Goal: Task Accomplishment & Management: Manage account settings

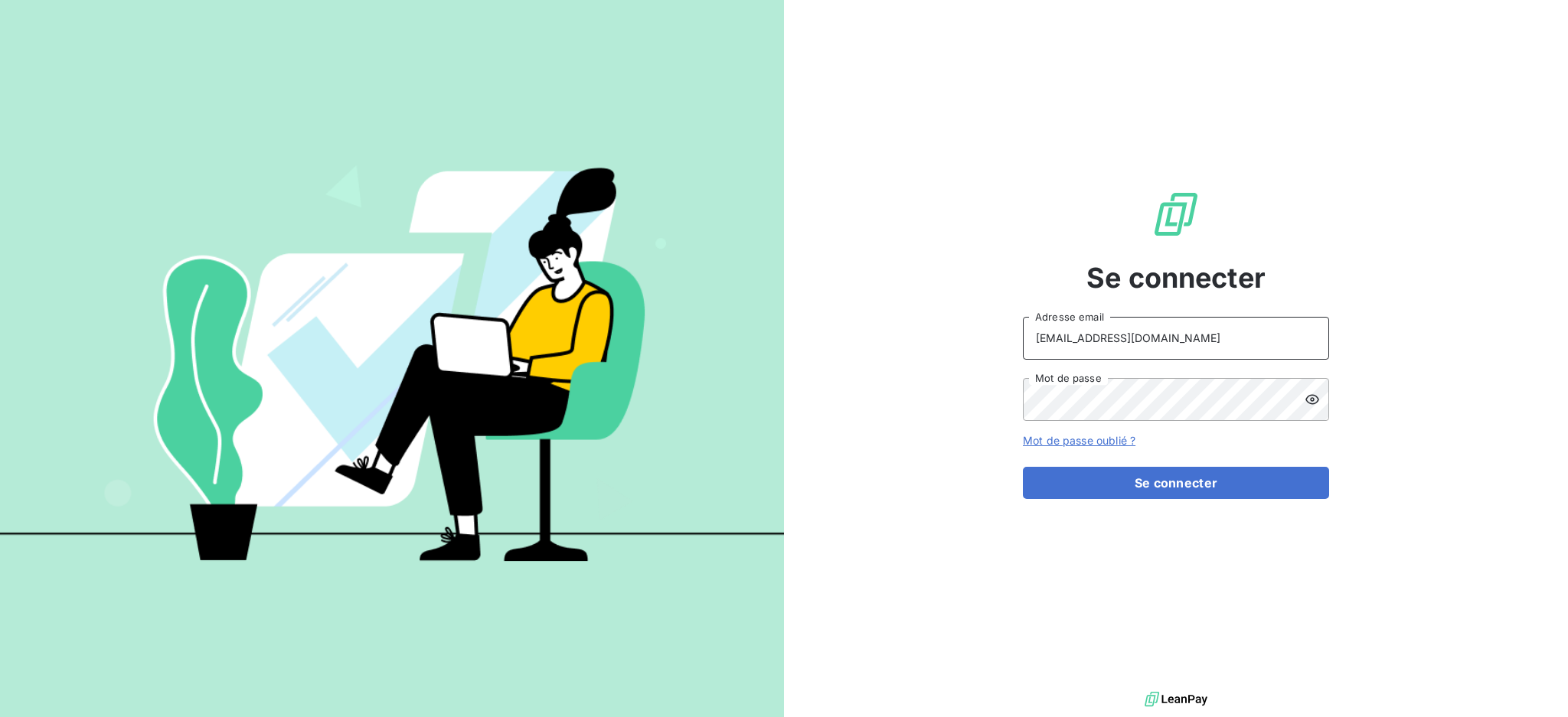
click at [1145, 330] on input "dubuc@serpe.fr" at bounding box center [1176, 338] width 306 height 43
type input "recouvrement@serpe.fr"
click at [1146, 488] on button "Se connecter" at bounding box center [1176, 483] width 306 height 32
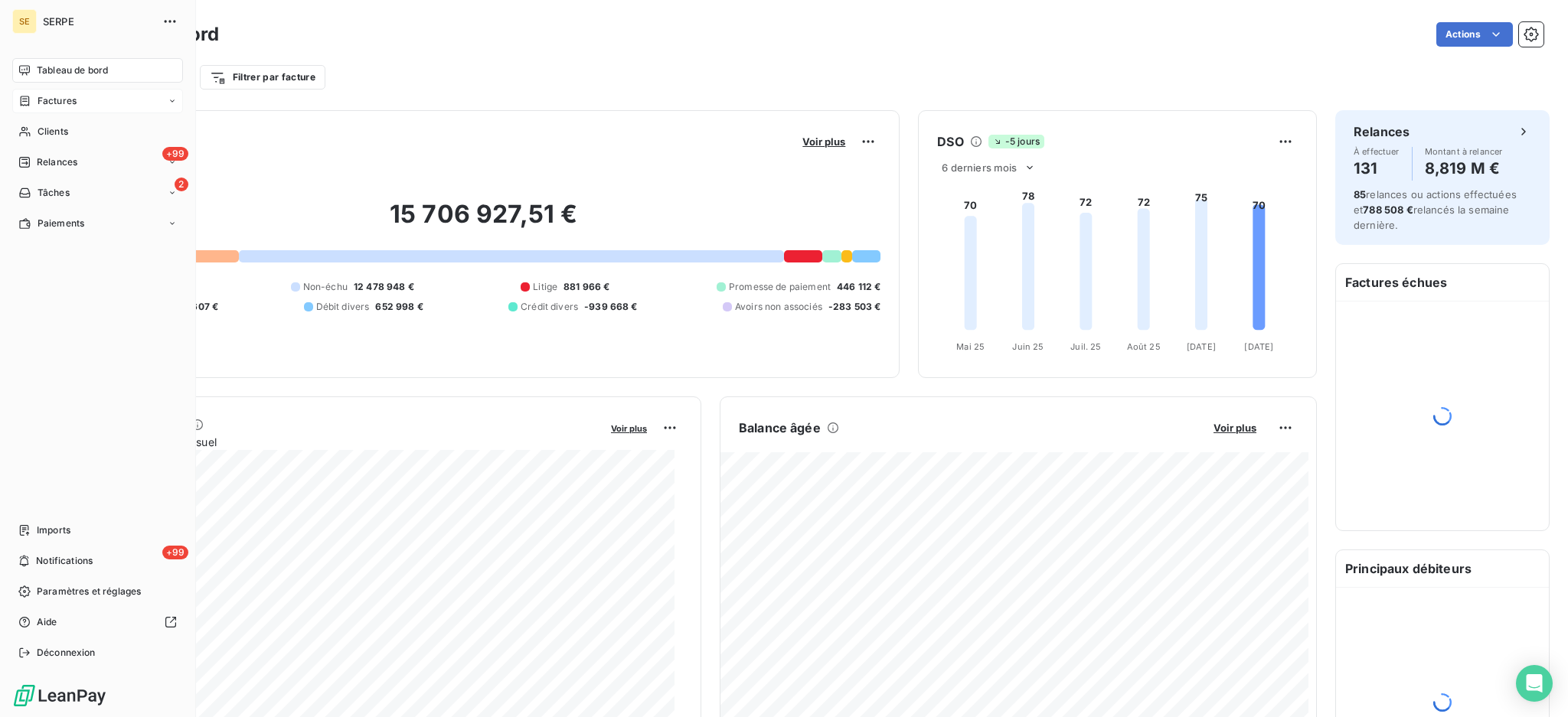
drag, startPoint x: 51, startPoint y: 91, endPoint x: 71, endPoint y: 91, distance: 20.0
click at [51, 91] on div "Factures" at bounding box center [98, 101] width 171 height 24
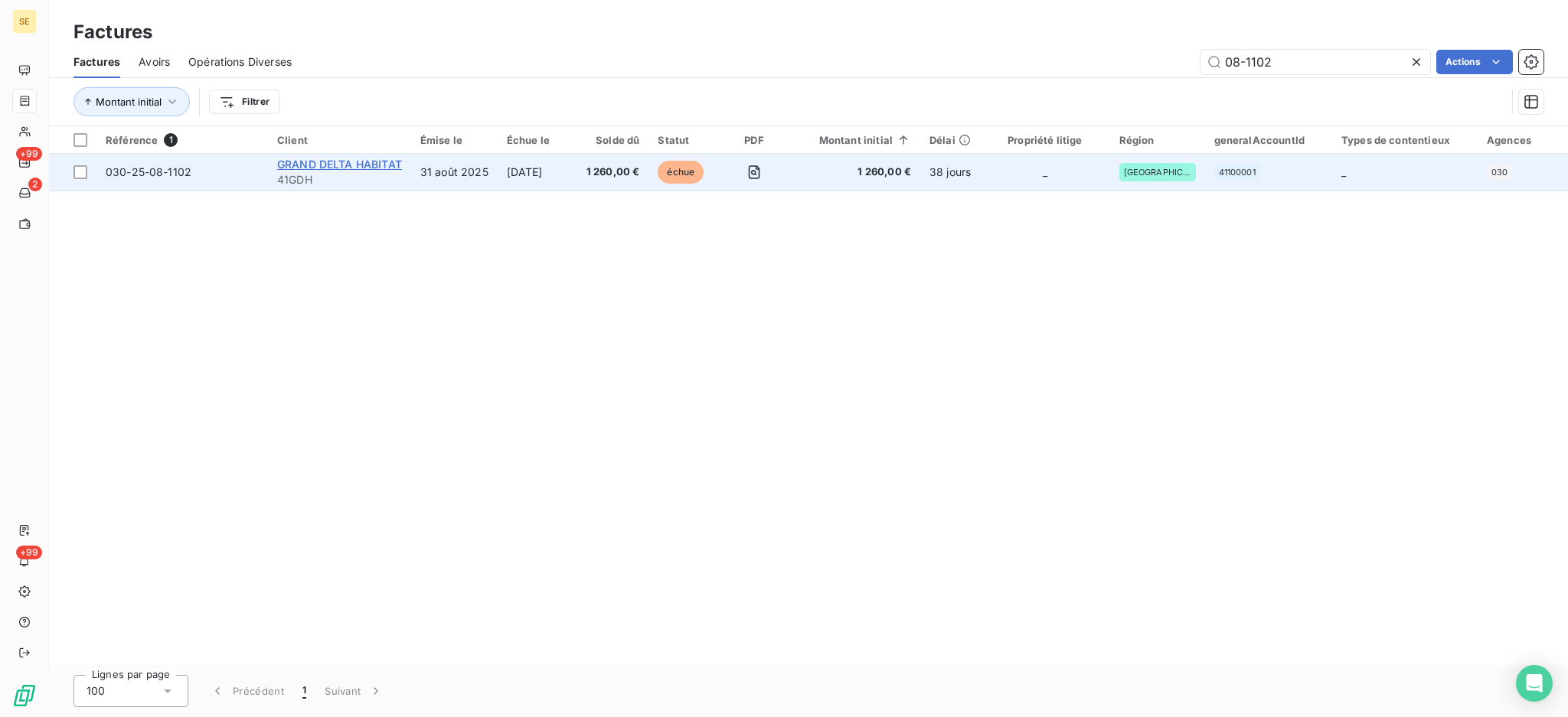
click at [328, 166] on span "GRAND DELTA HABITAT" at bounding box center [339, 164] width 125 height 13
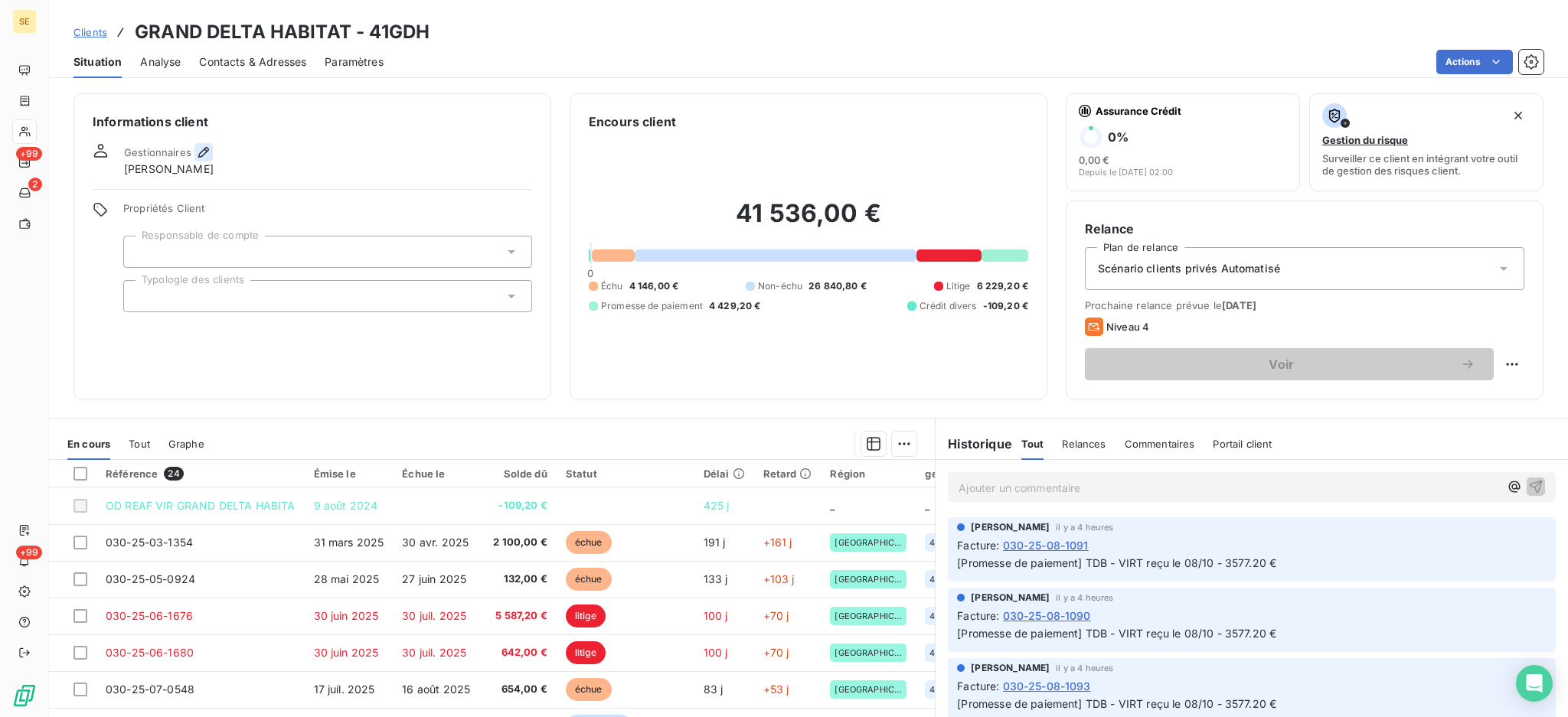
click at [202, 152] on icon "button" at bounding box center [204, 152] width 16 height 16
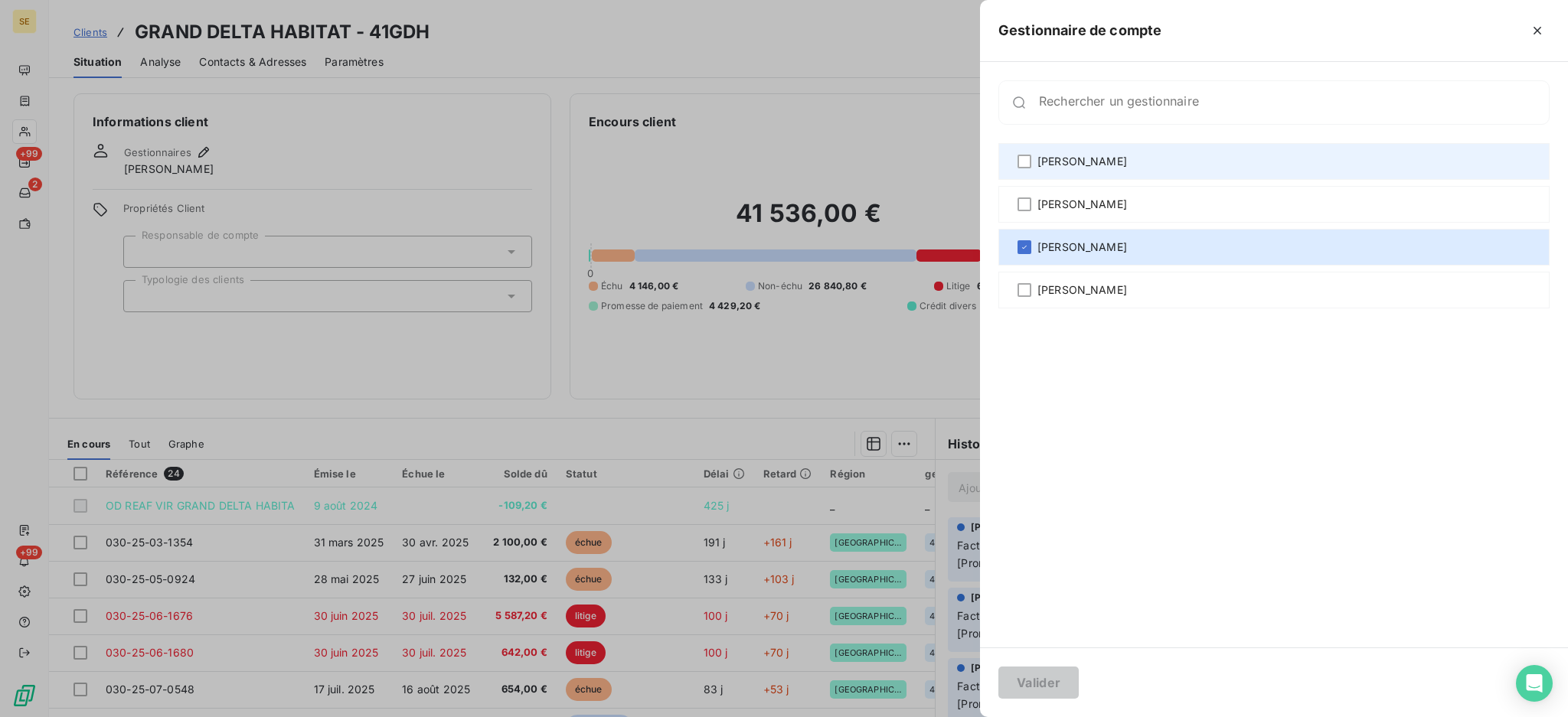
click at [1049, 159] on span "Agnès Dubuc" at bounding box center [1082, 162] width 90 height 16
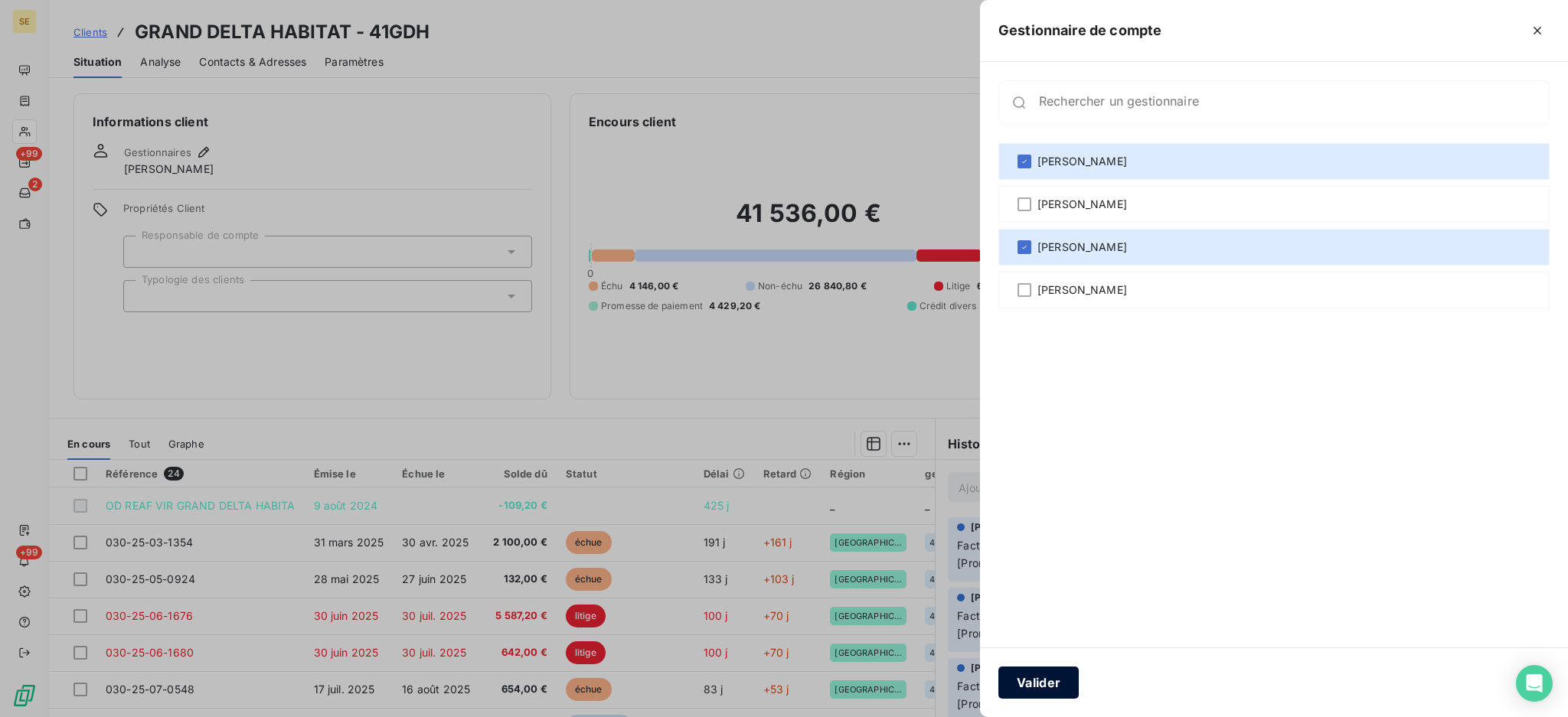
click at [1064, 686] on button "Valider" at bounding box center [1038, 682] width 80 height 32
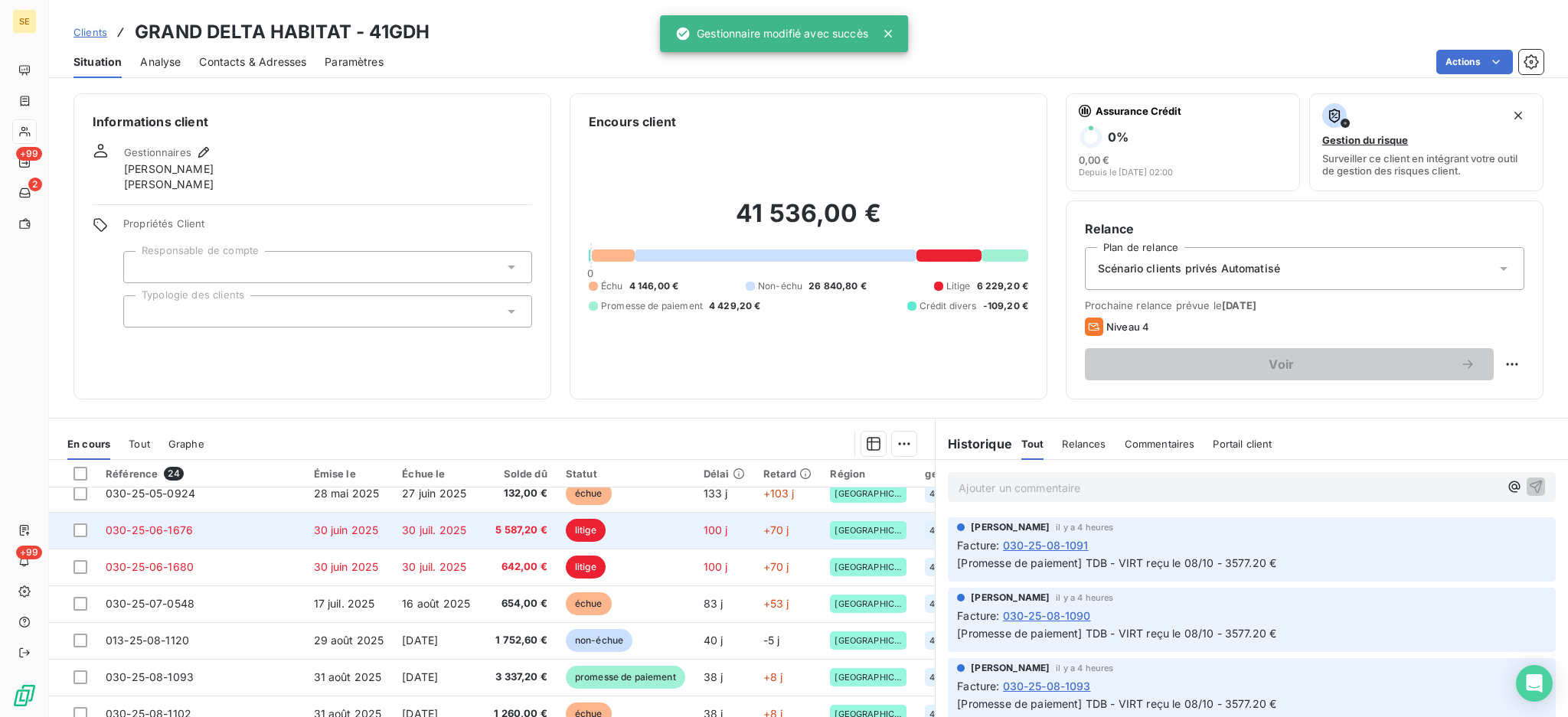
scroll to position [204, 0]
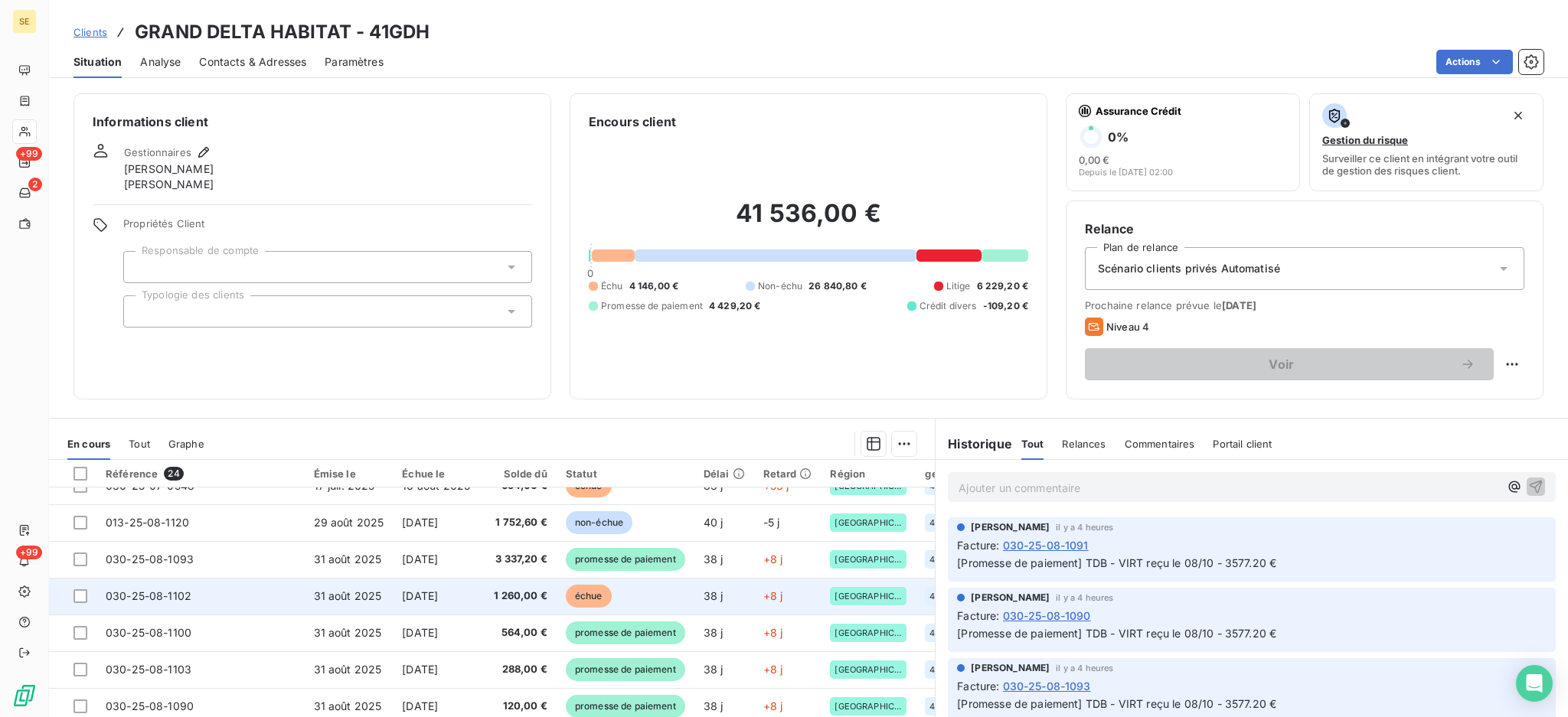
click at [187, 591] on span "030-25-08-1102" at bounding box center [148, 595] width 85 height 13
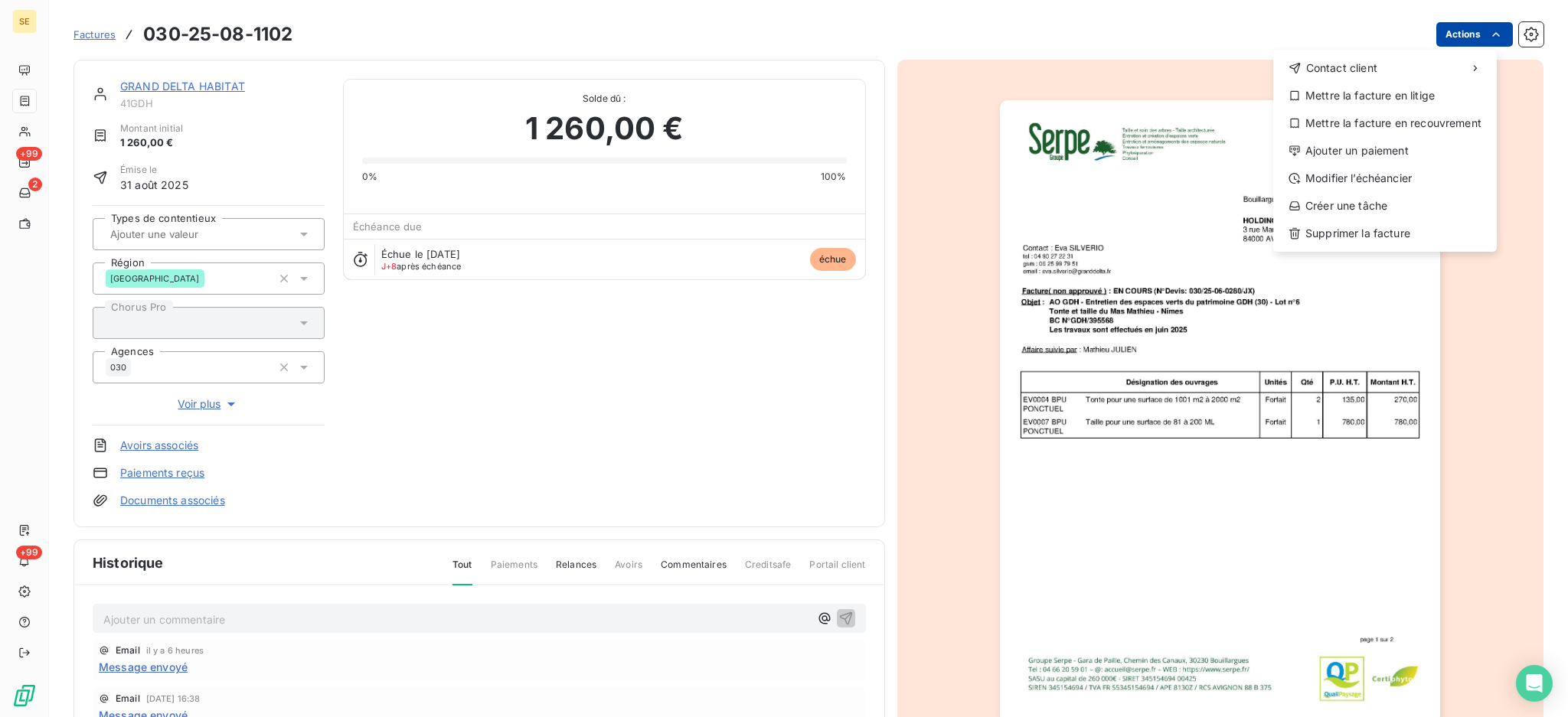
click at [1460, 32] on html "SE +99 2 +99 Factures 030-25-08-1102 Actions Contact client Mettre la facture e…" at bounding box center [784, 358] width 1568 height 717
click at [1395, 156] on div "Ajouter un paiement" at bounding box center [1385, 151] width 211 height 24
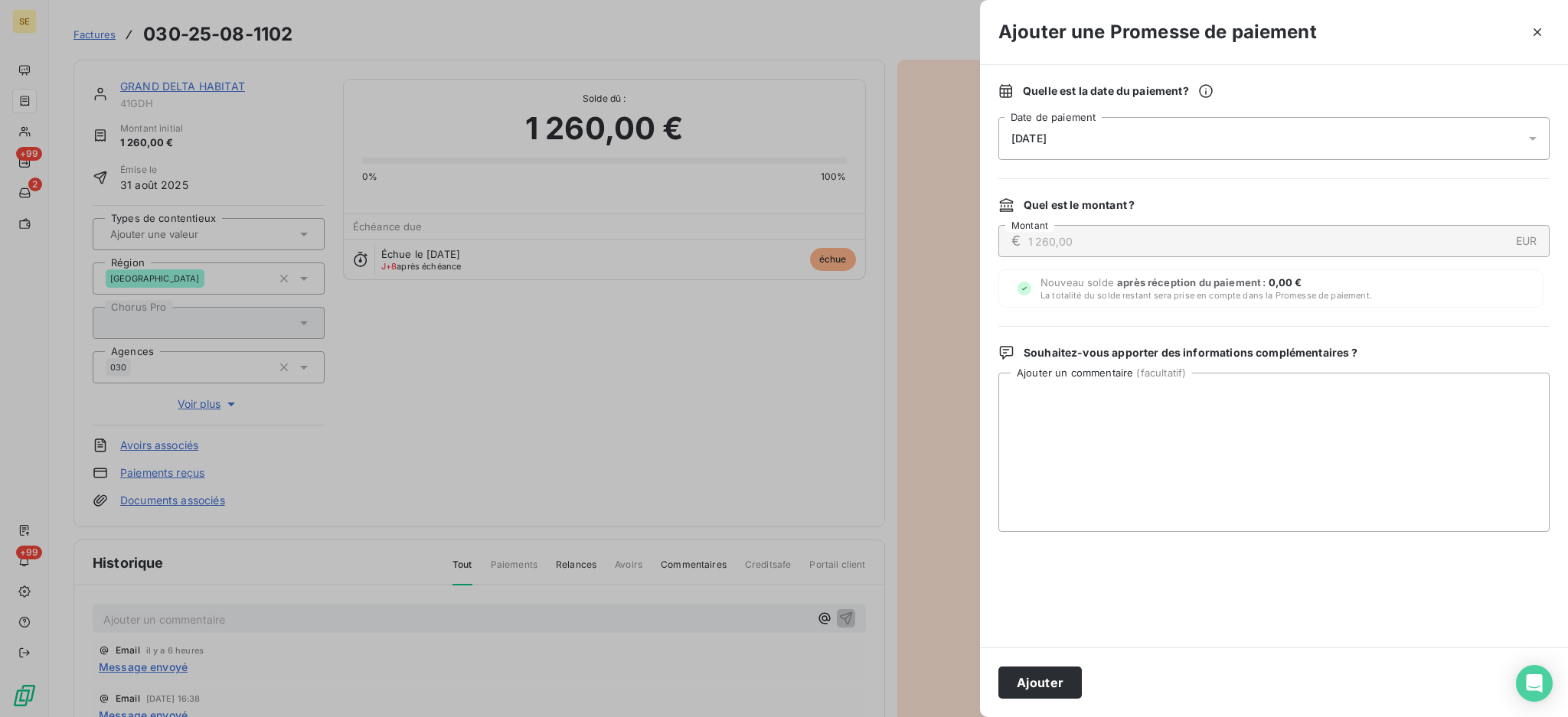
click at [1531, 144] on icon at bounding box center [1533, 139] width 16 height 16
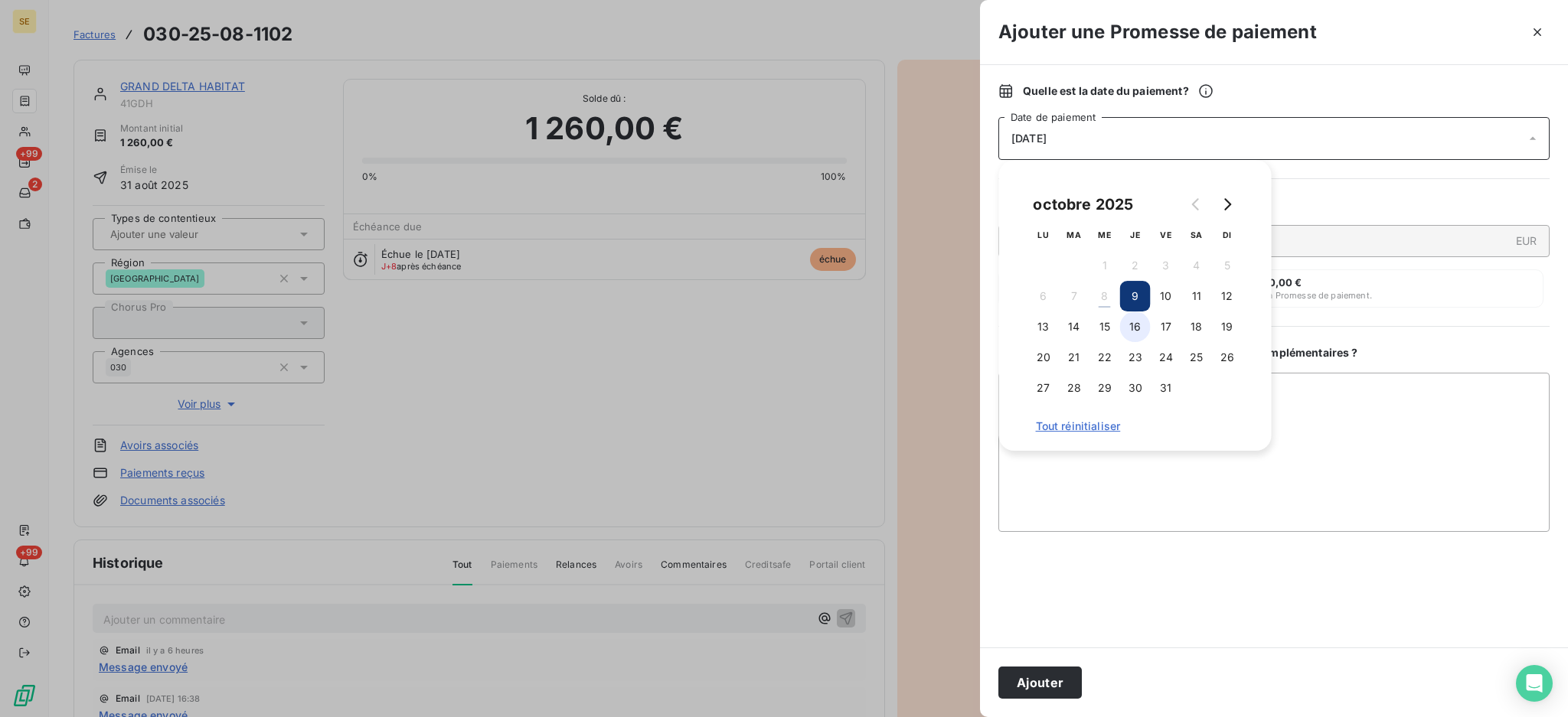
click at [1129, 330] on button "16" at bounding box center [1135, 327] width 31 height 30
click at [1442, 455] on textarea "Ajouter un commentaire ( facultatif )" at bounding box center [1273, 452] width 551 height 159
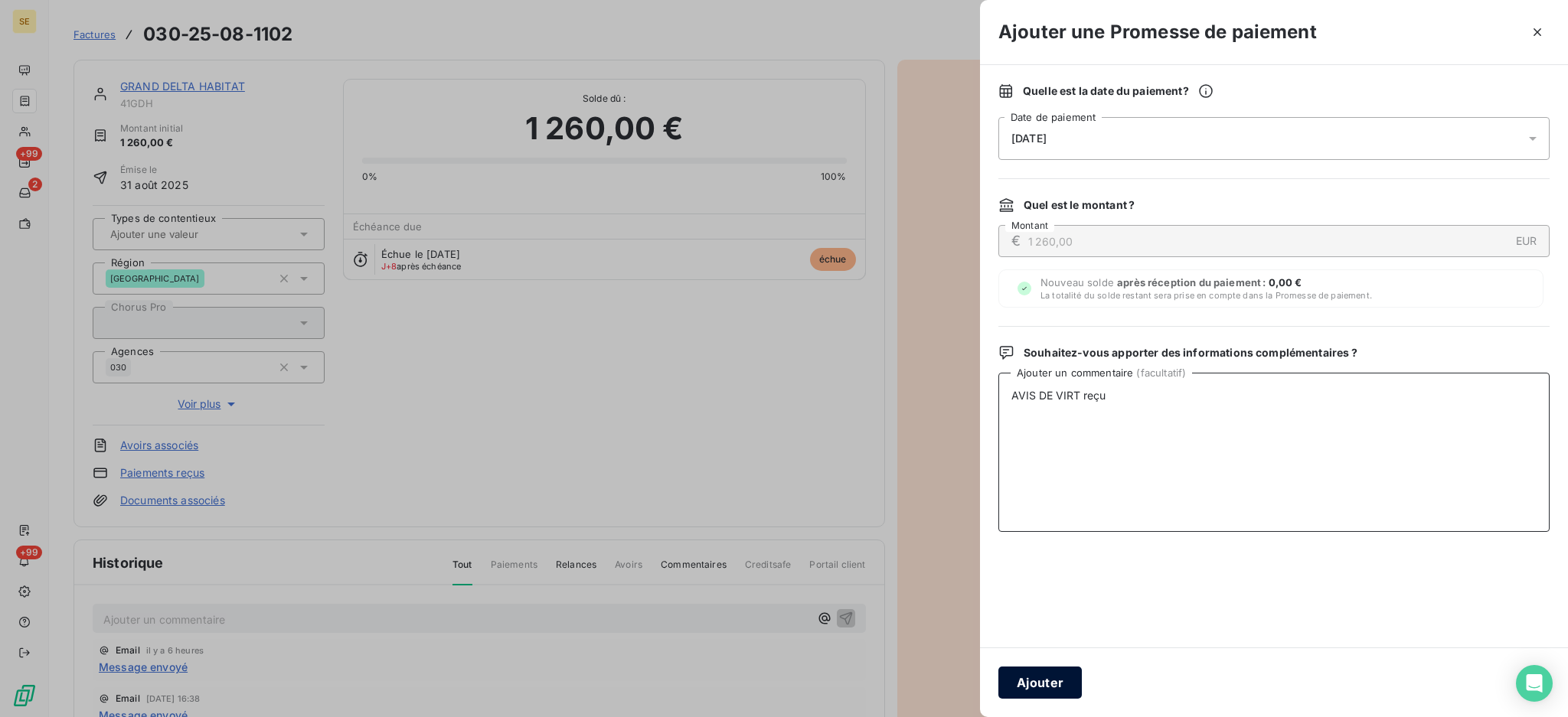
type textarea "AVIS DE VIRT reçu"
click at [1034, 682] on button "Ajouter" at bounding box center [1040, 682] width 84 height 32
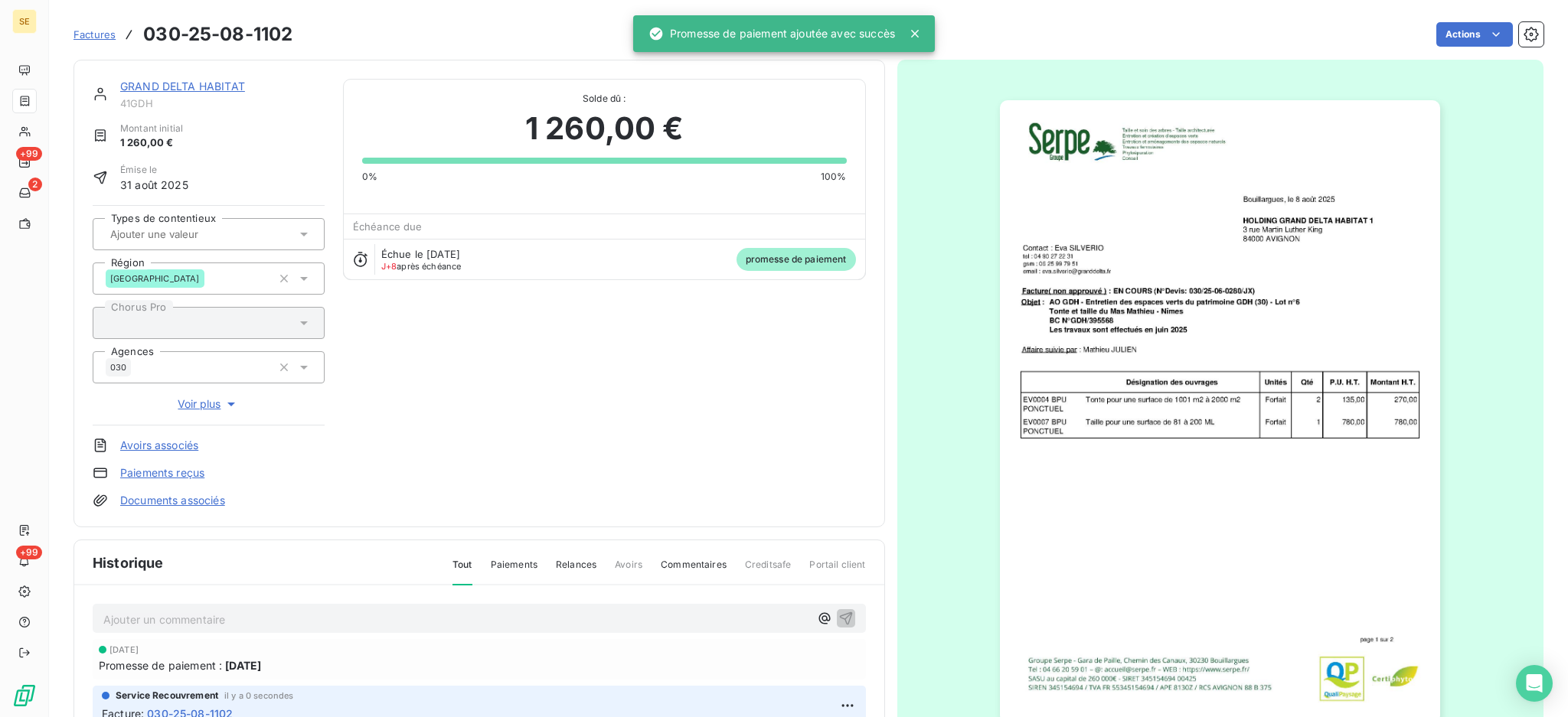
click at [168, 498] on link "Documents associés" at bounding box center [173, 501] width 105 height 16
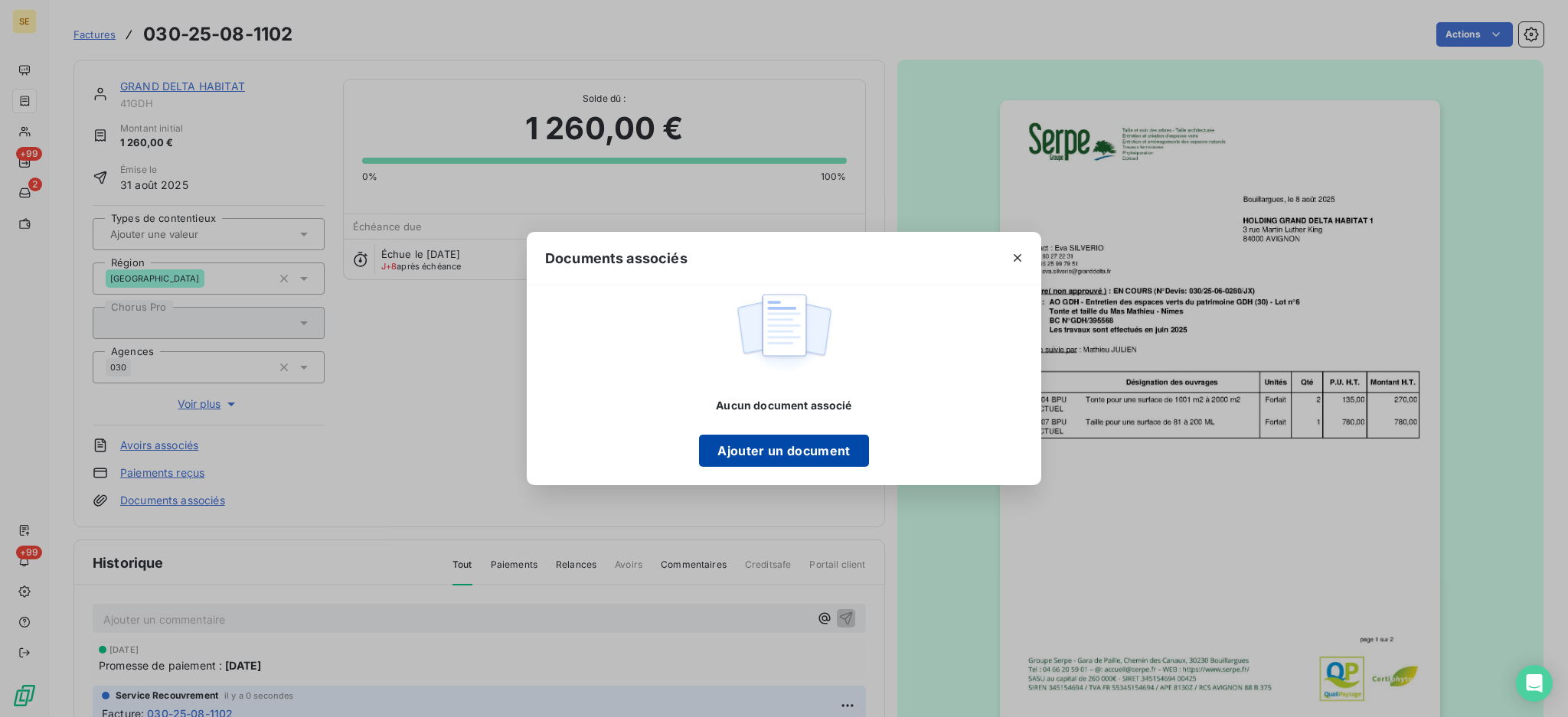
click at [764, 451] on button "Ajouter un document" at bounding box center [784, 450] width 169 height 32
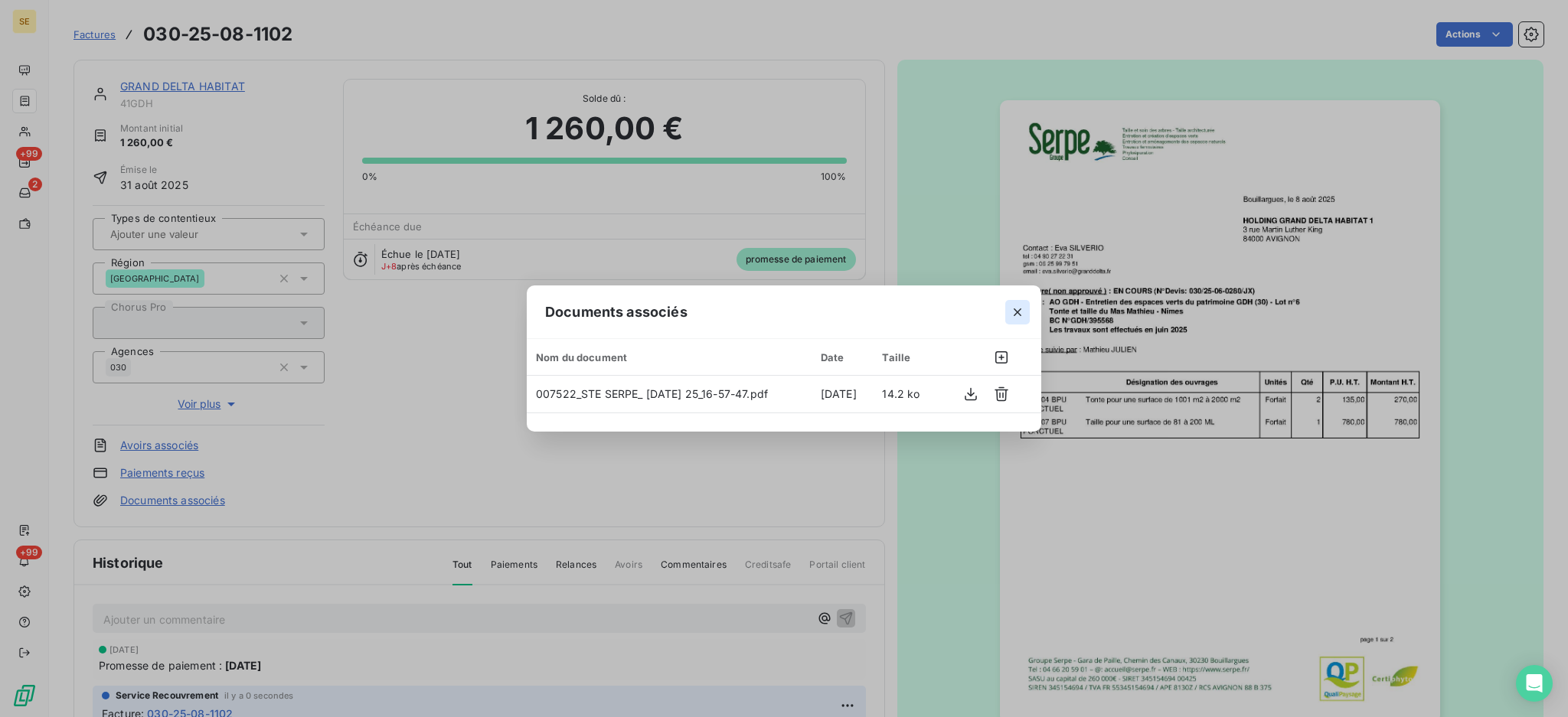
click at [1026, 311] on button "button" at bounding box center [1017, 312] width 24 height 24
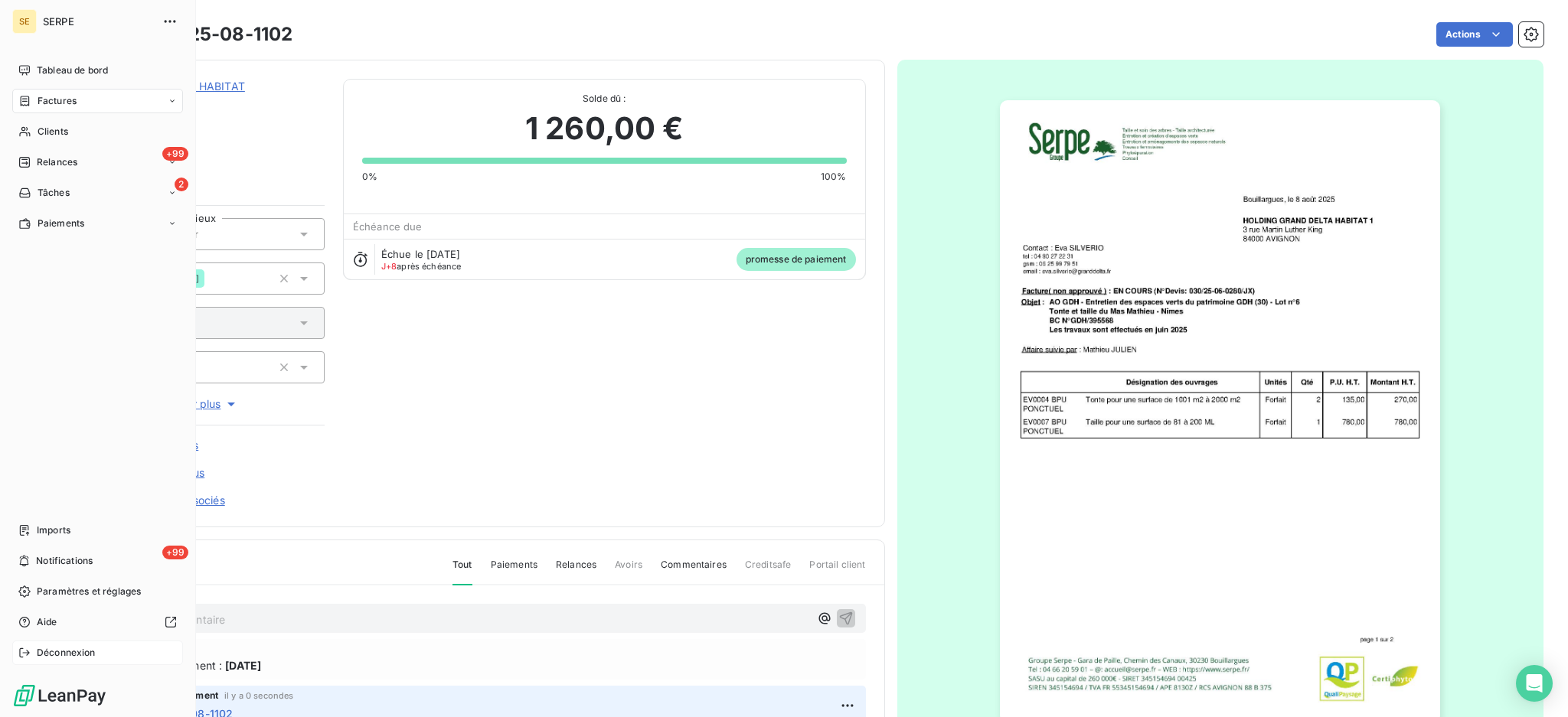
click at [63, 645] on div "Déconnexion" at bounding box center [98, 653] width 171 height 24
